Goal: Check status: Check status

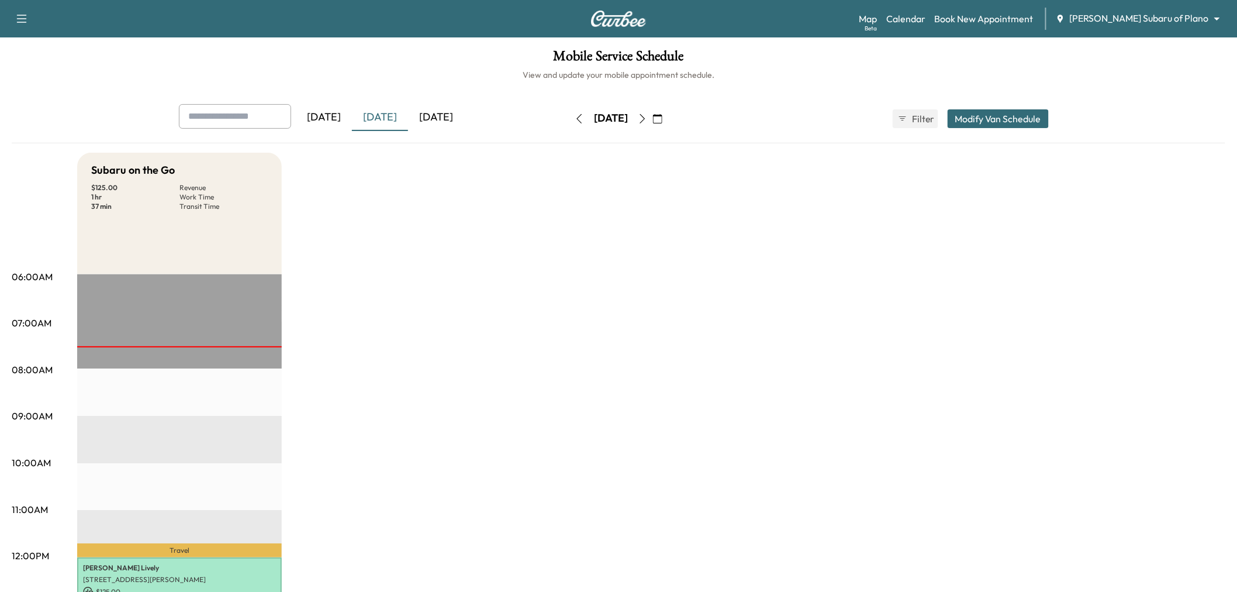
click at [647, 115] on icon "button" at bounding box center [642, 118] width 9 height 9
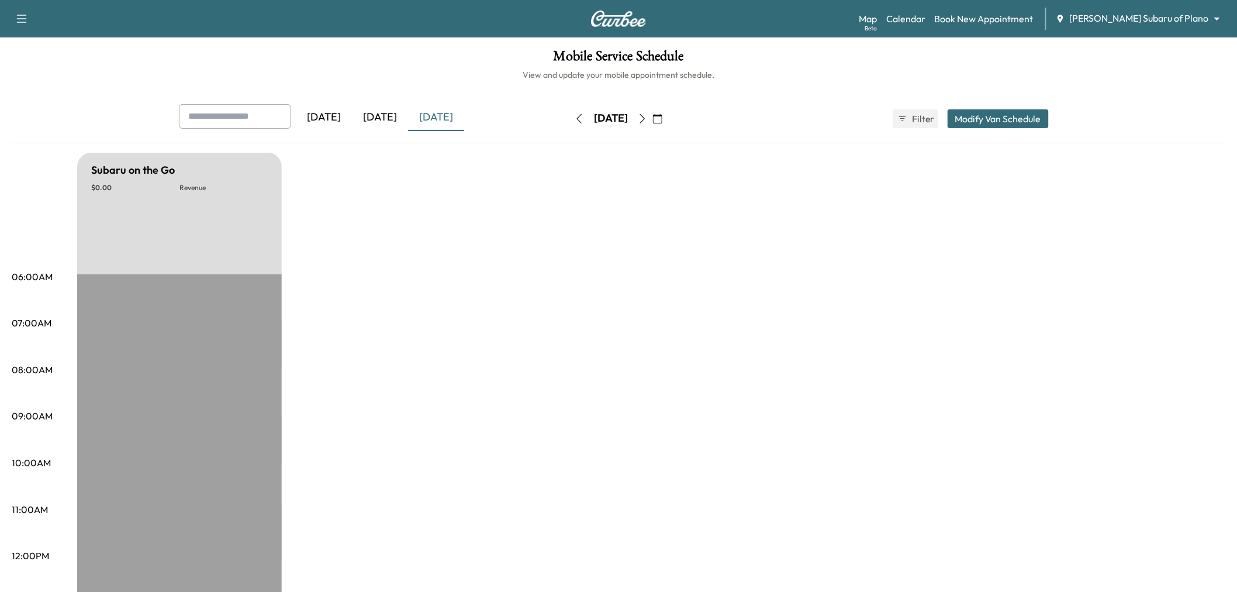
click at [647, 115] on icon "button" at bounding box center [642, 118] width 9 height 9
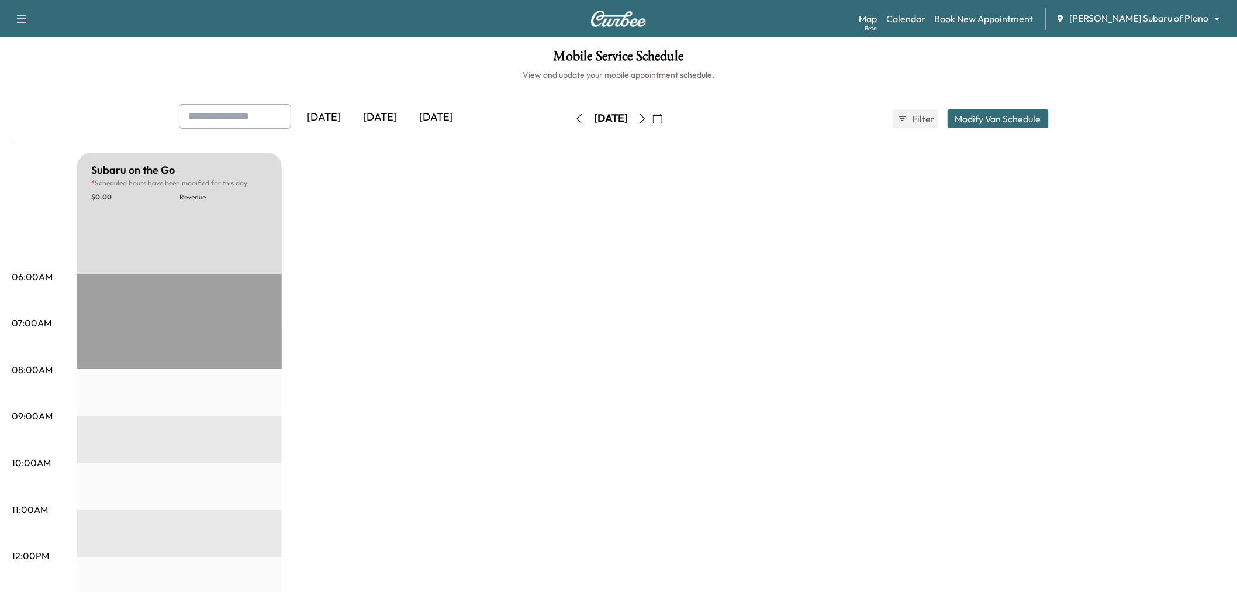
click at [647, 115] on icon "button" at bounding box center [642, 118] width 9 height 9
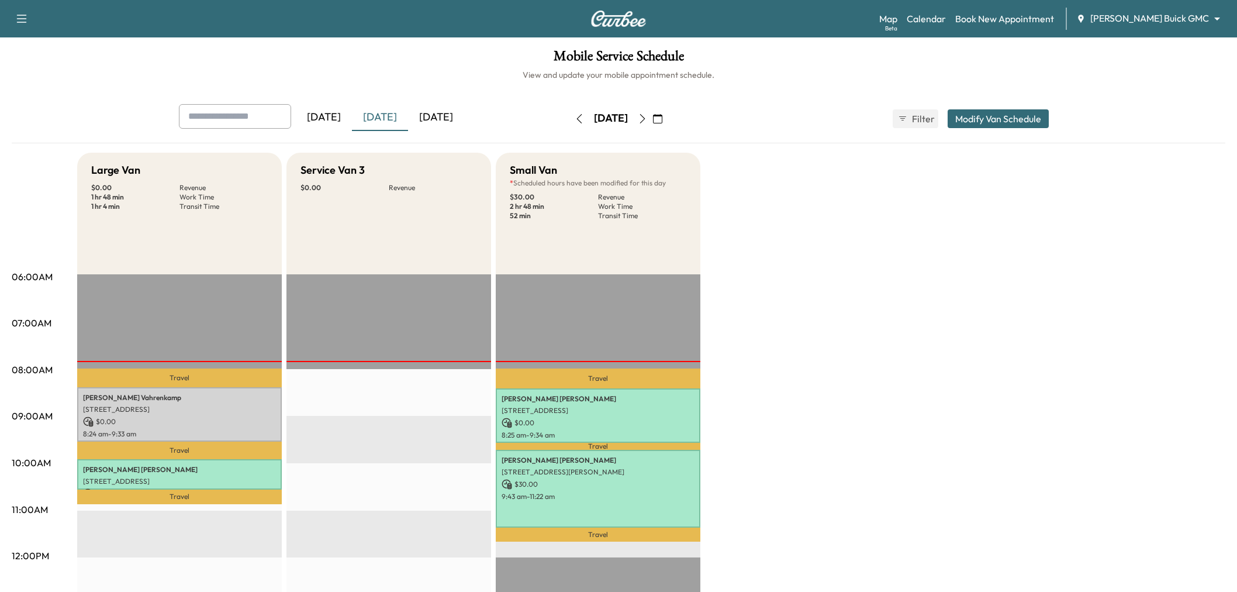
scroll to position [65, 0]
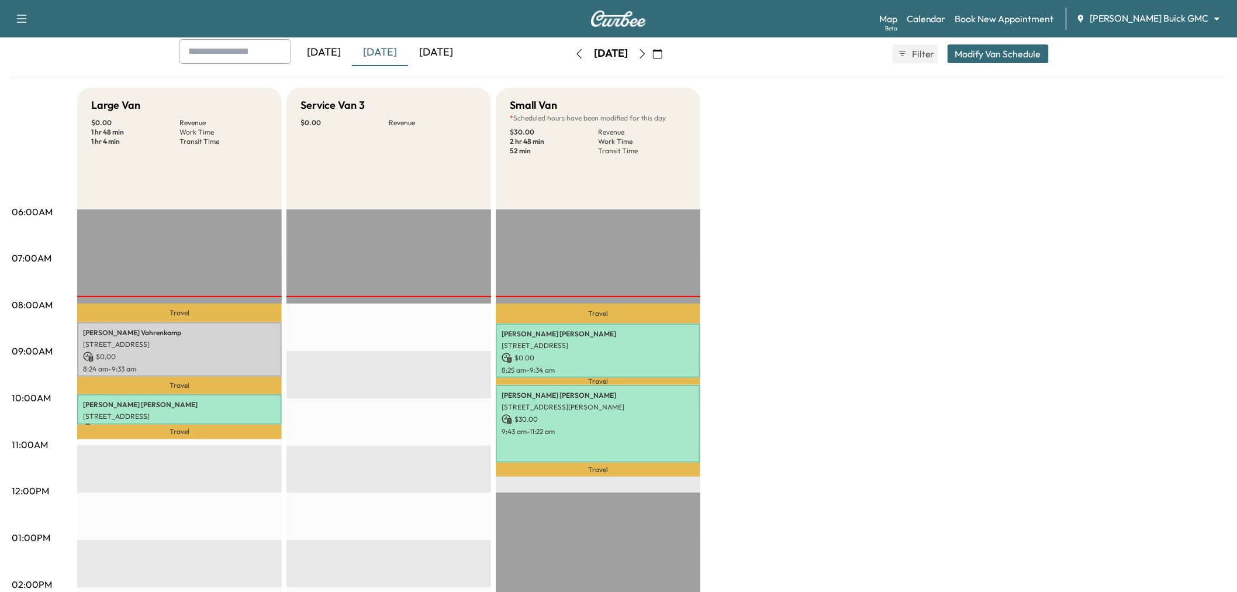
click at [652, 56] on button "button" at bounding box center [643, 53] width 20 height 19
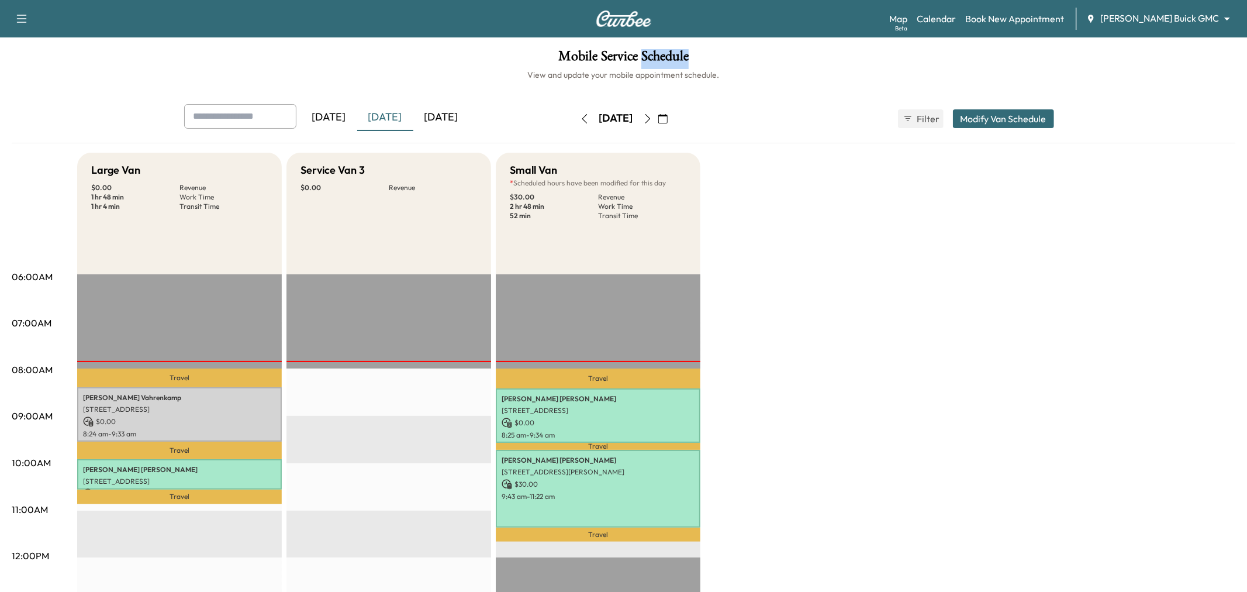
click at [662, 56] on h1 "Mobile Service Schedule" at bounding box center [624, 59] width 1224 height 20
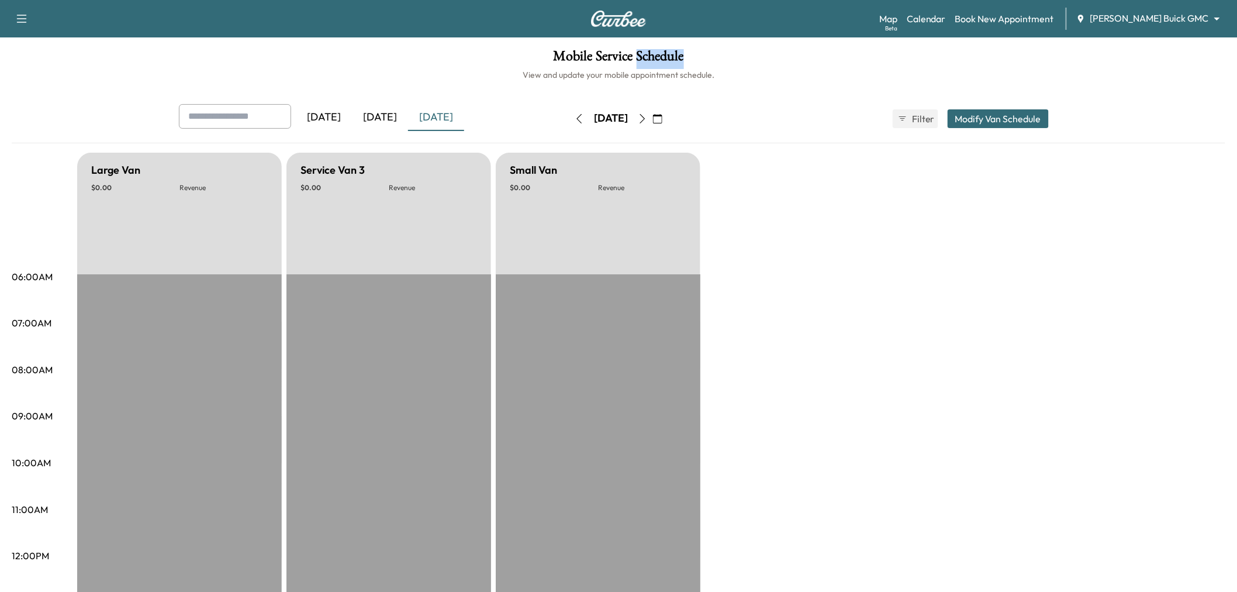
click at [647, 115] on icon "button" at bounding box center [642, 118] width 9 height 9
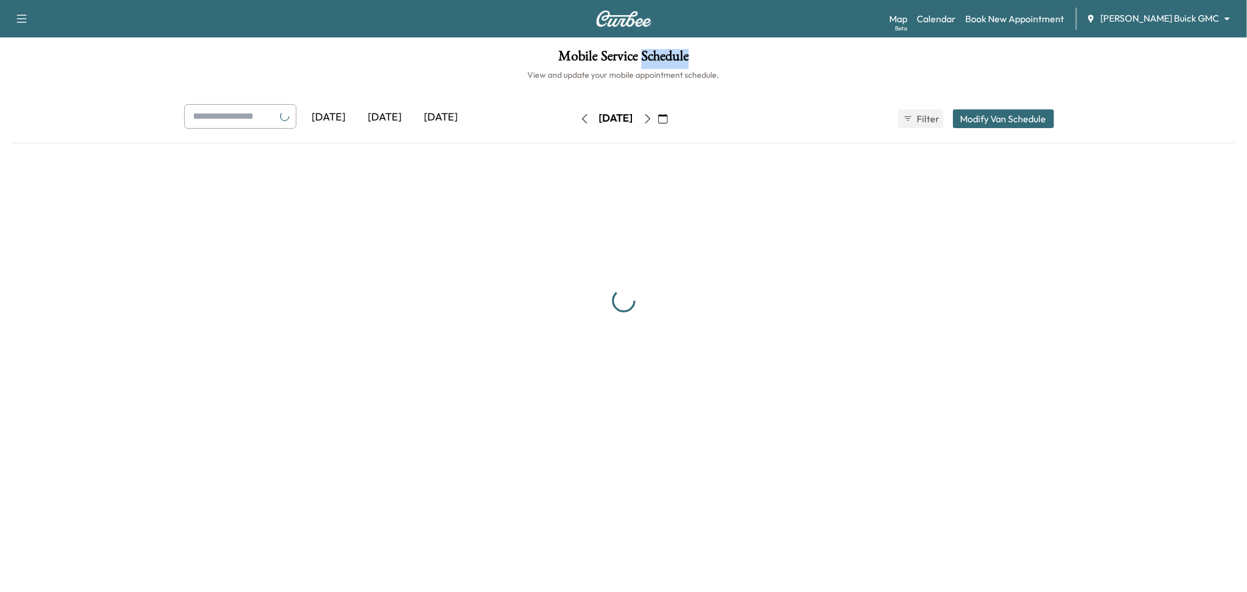
click at [673, 120] on button "button" at bounding box center [663, 118] width 20 height 19
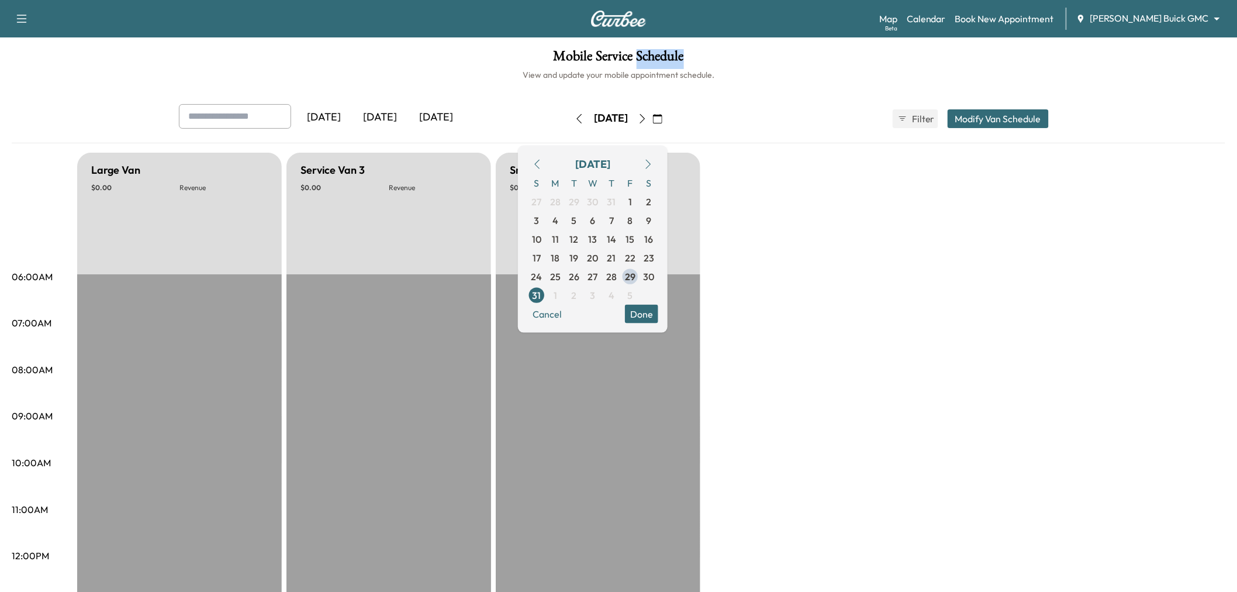
click at [668, 120] on button "button" at bounding box center [658, 118] width 20 height 19
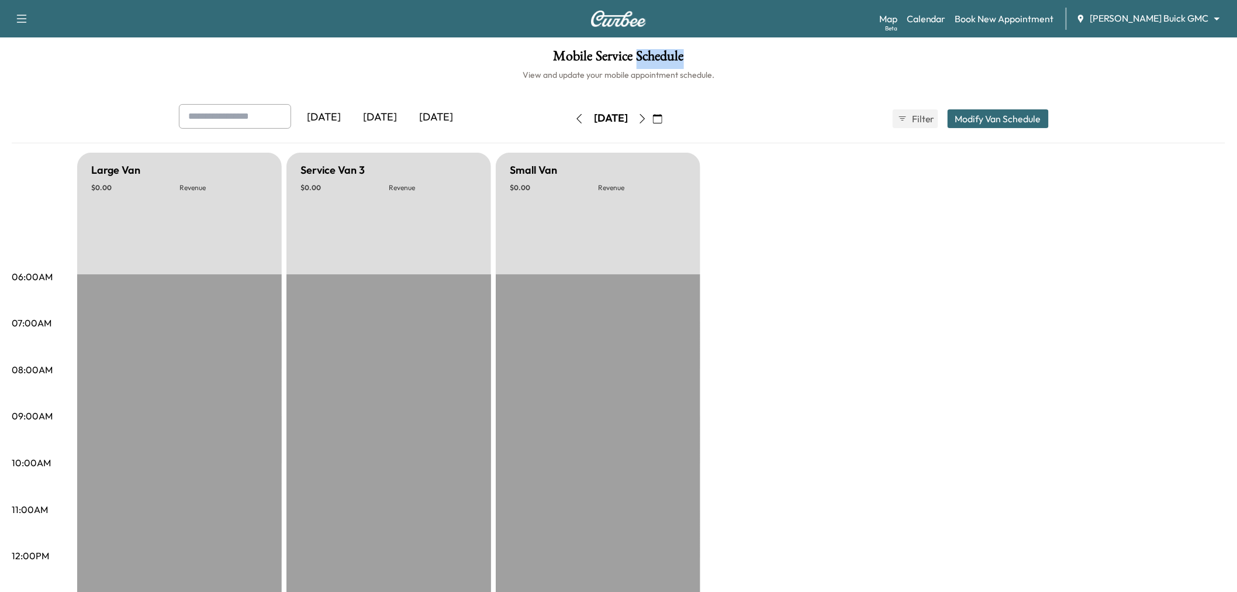
click at [647, 118] on icon "button" at bounding box center [642, 118] width 9 height 9
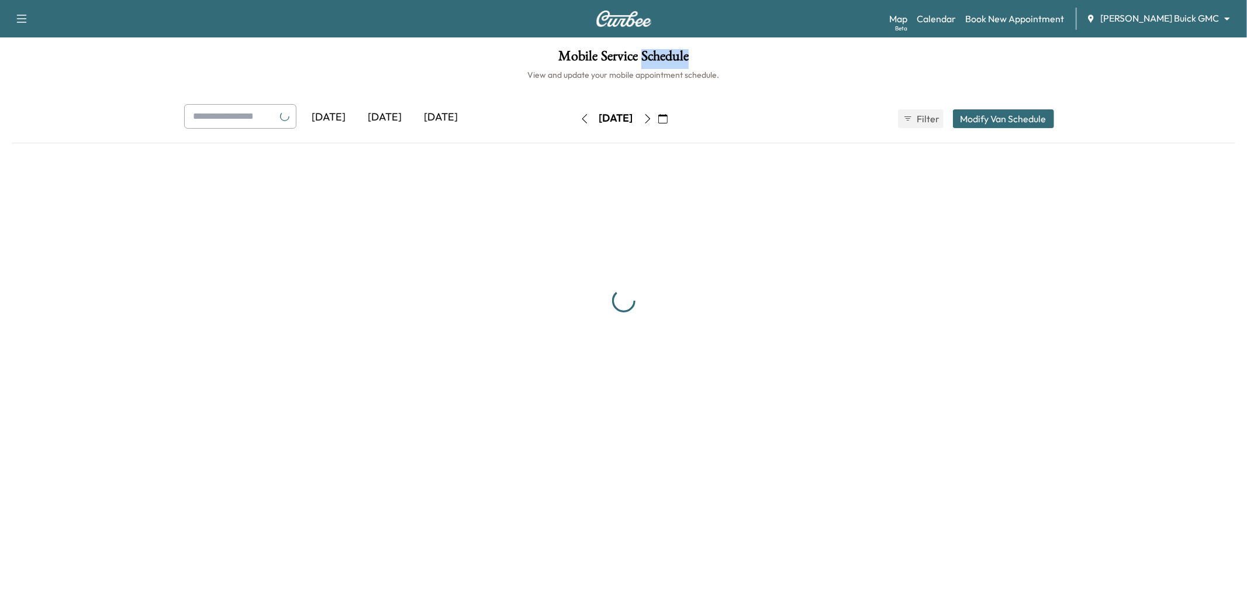
click at [633, 118] on div "[DATE]" at bounding box center [616, 118] width 34 height 15
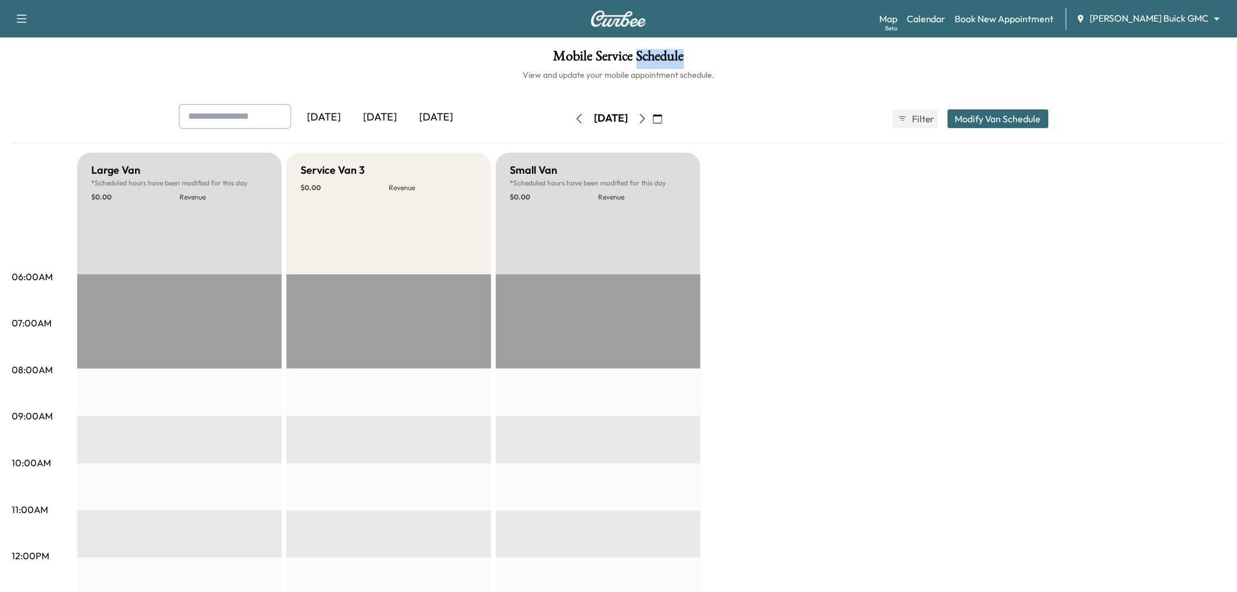
click at [647, 117] on icon "button" at bounding box center [642, 118] width 9 height 9
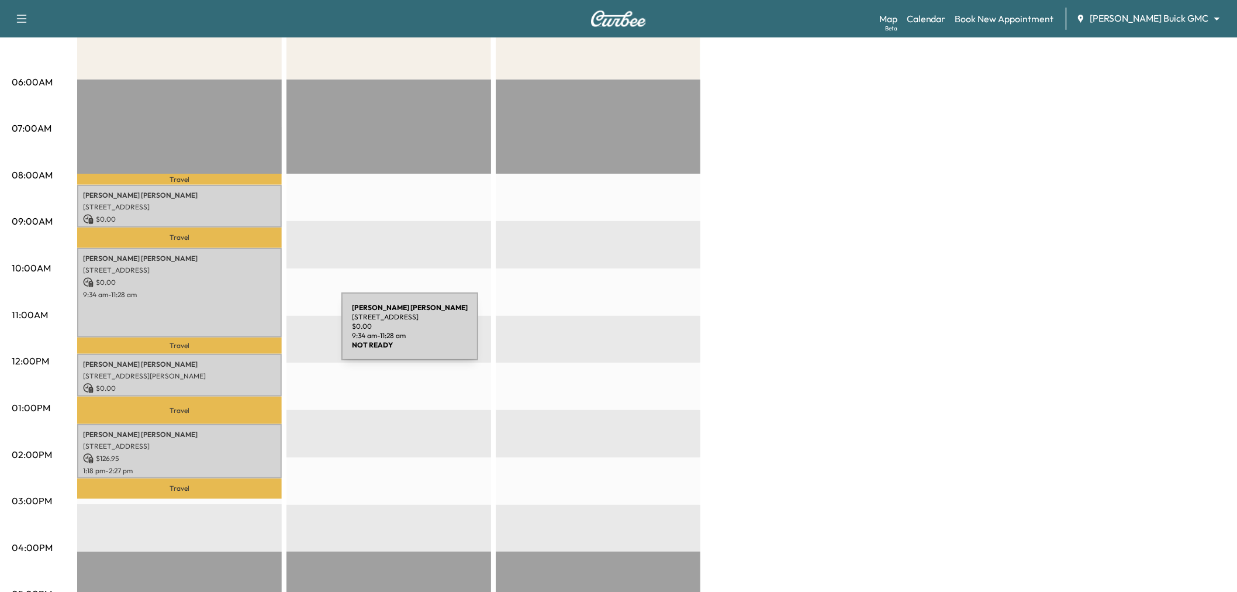
scroll to position [130, 0]
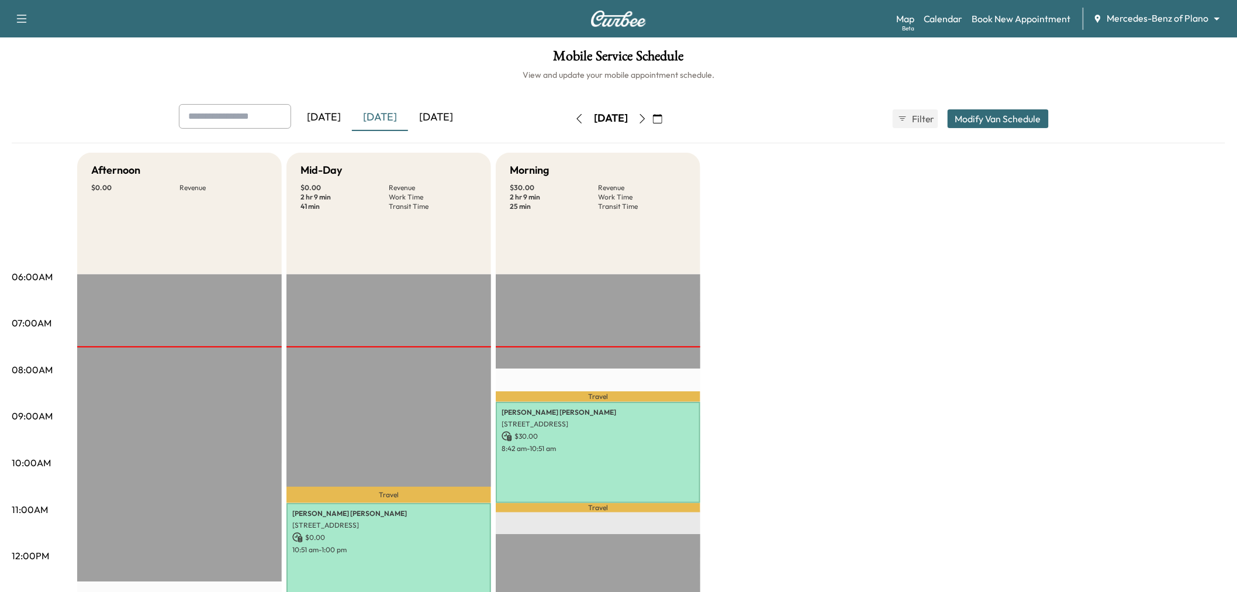
click at [652, 112] on button "button" at bounding box center [643, 118] width 20 height 19
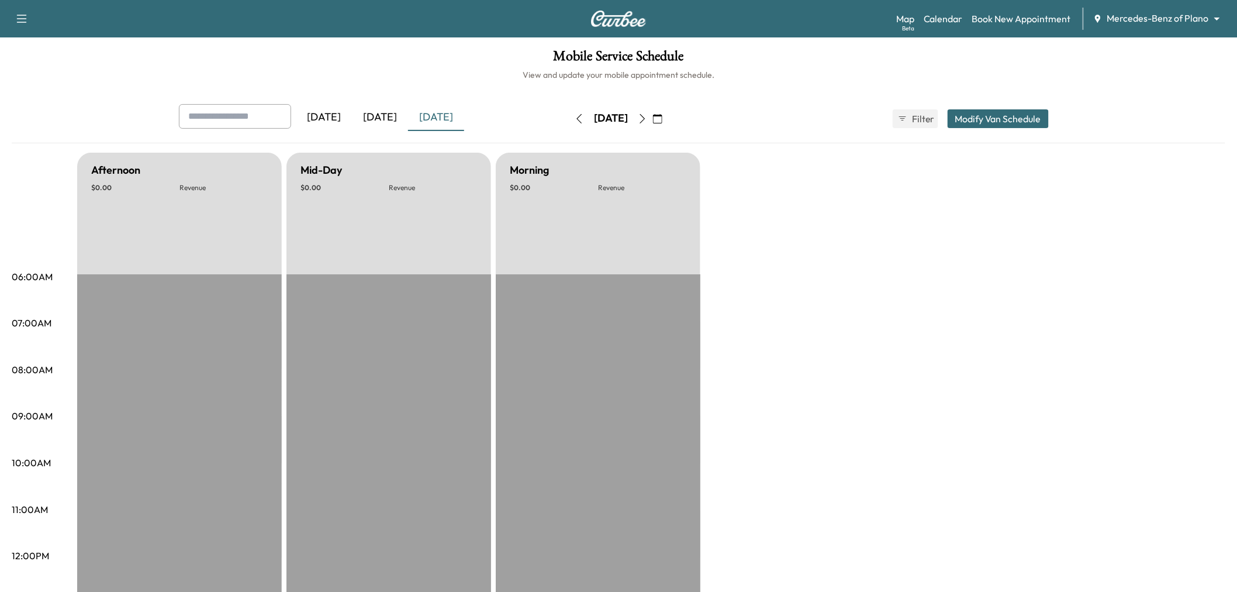
click at [647, 120] on icon "button" at bounding box center [642, 118] width 9 height 9
click at [668, 120] on button "button" at bounding box center [658, 118] width 20 height 19
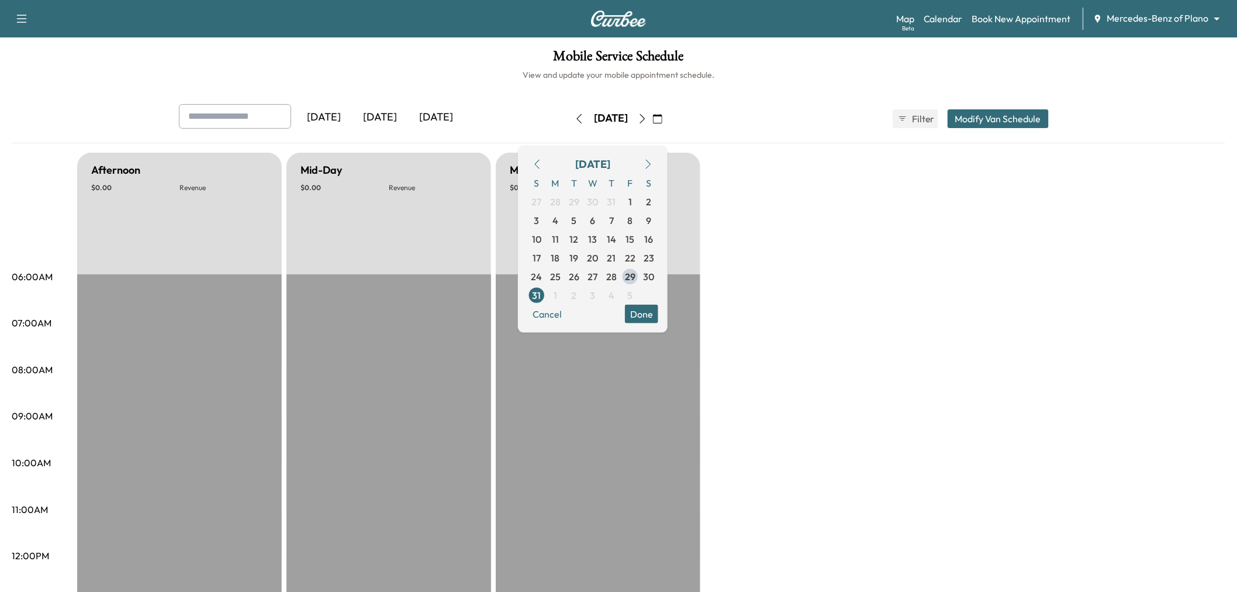
click at [647, 120] on icon "button" at bounding box center [642, 118] width 9 height 9
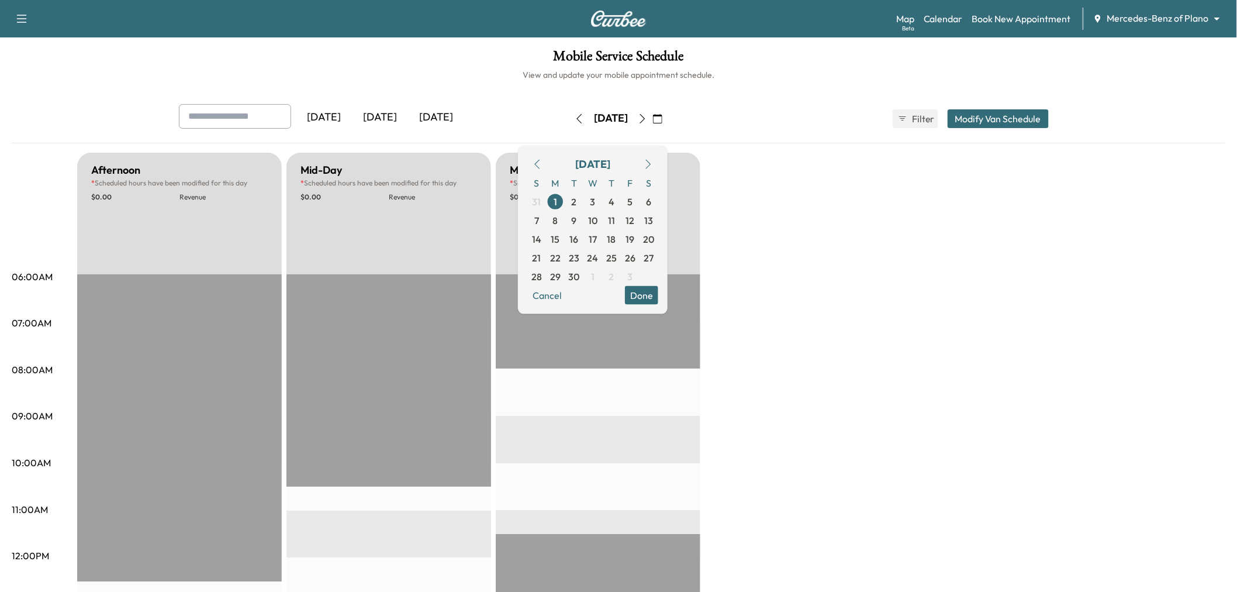
click at [645, 119] on icon "button" at bounding box center [642, 118] width 5 height 9
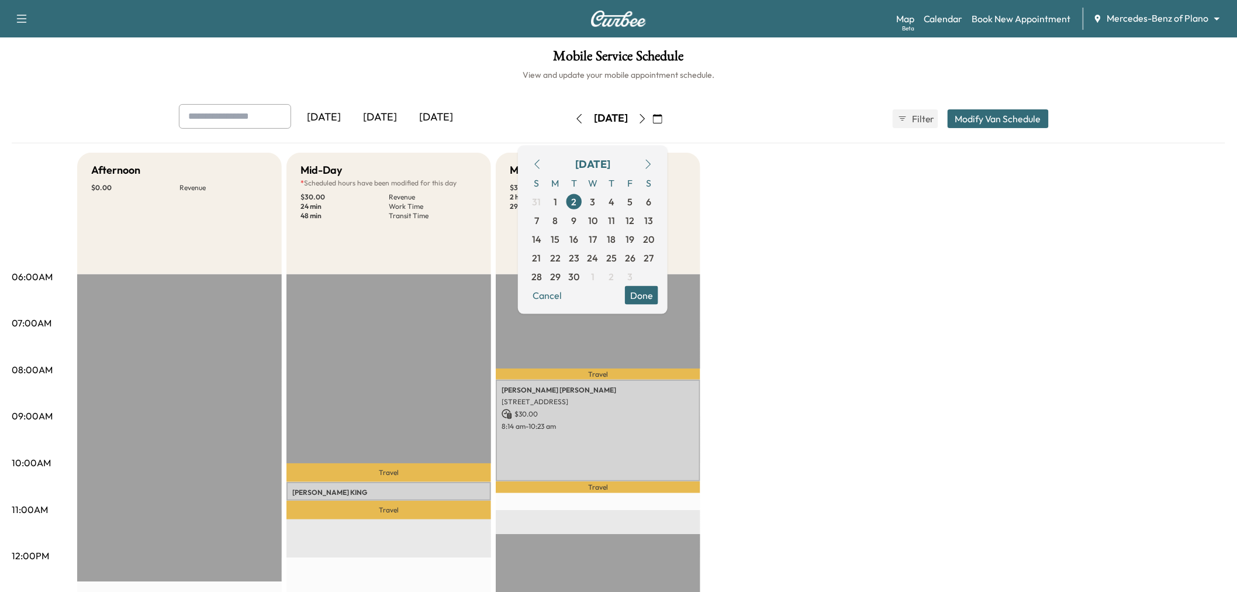
click at [850, 388] on div "Afternoon $ 0.00 Revenue EST Start Mid-Day * Scheduled hours have been modified…" at bounding box center [651, 591] width 1148 height 877
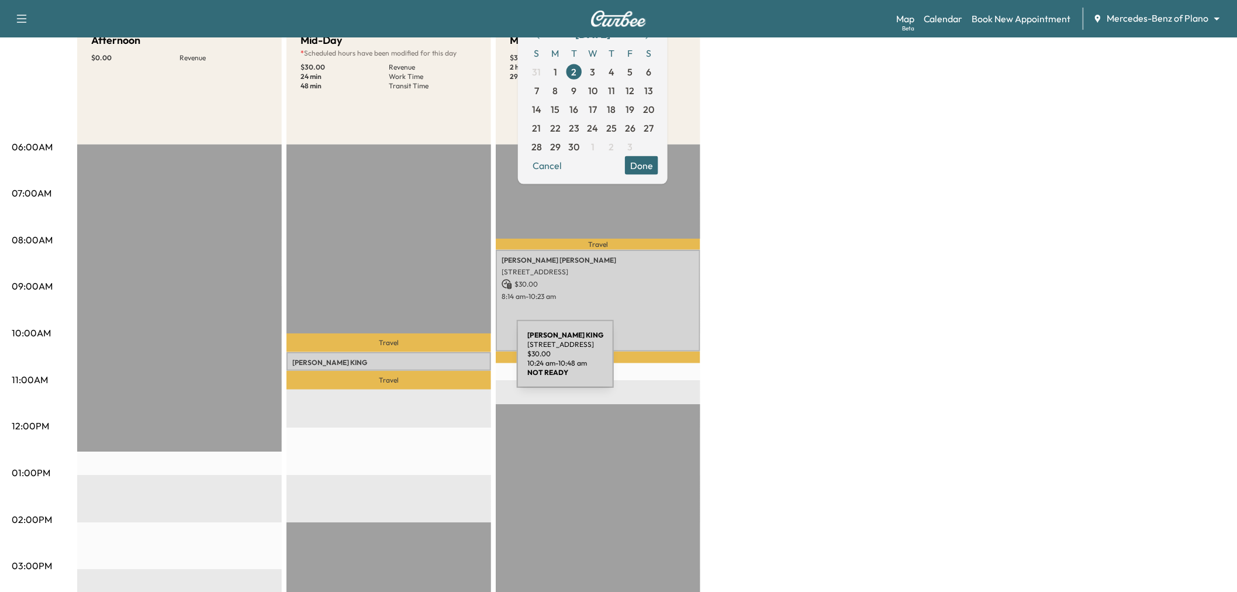
click at [429, 361] on p "[PERSON_NAME]" at bounding box center [388, 362] width 193 height 9
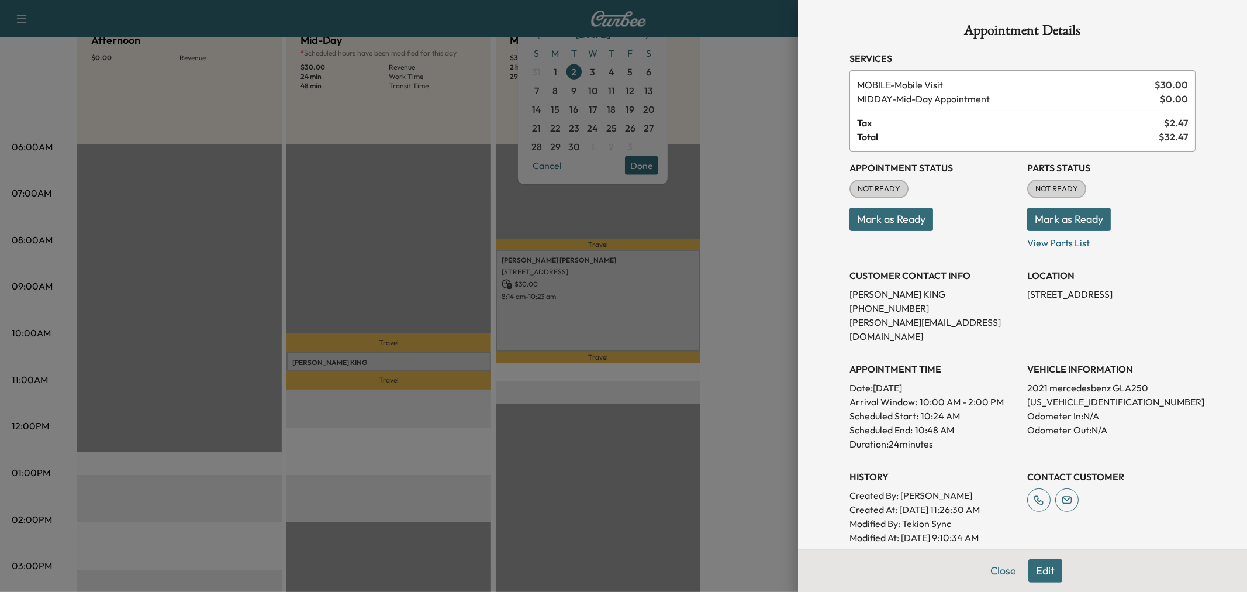
click at [429, 361] on div at bounding box center [623, 296] width 1247 height 592
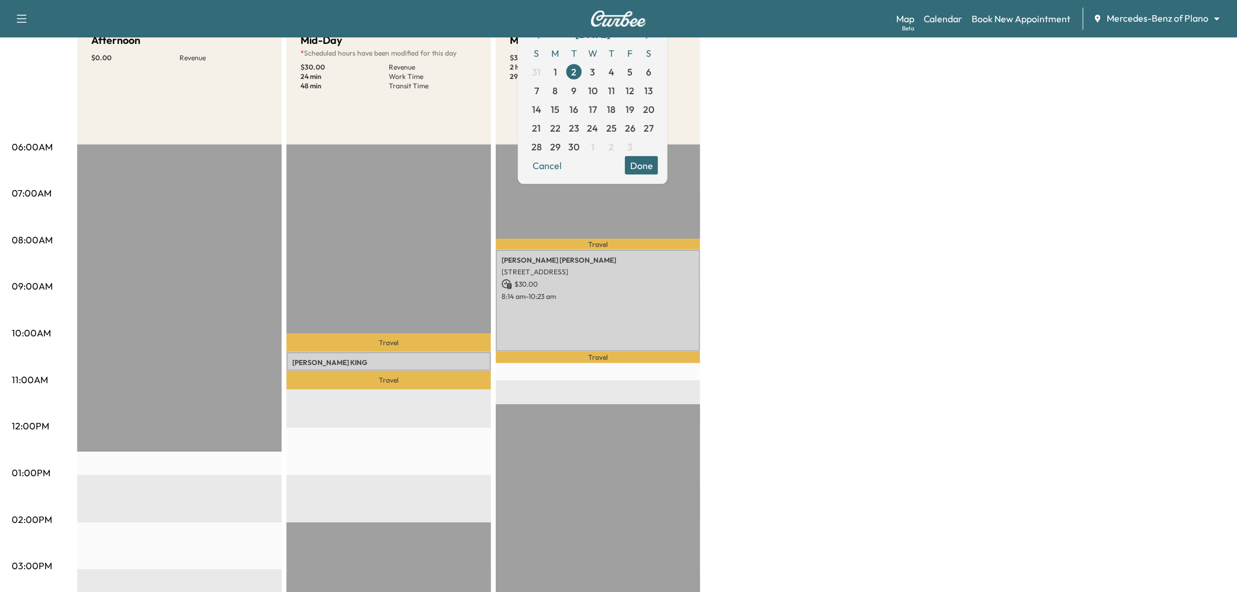
click at [845, 324] on div "Afternoon $ 0.00 Revenue EST Start Mid-Day * Scheduled hours have been modified…" at bounding box center [651, 461] width 1148 height 877
